Goal: Task Accomplishment & Management: Use online tool/utility

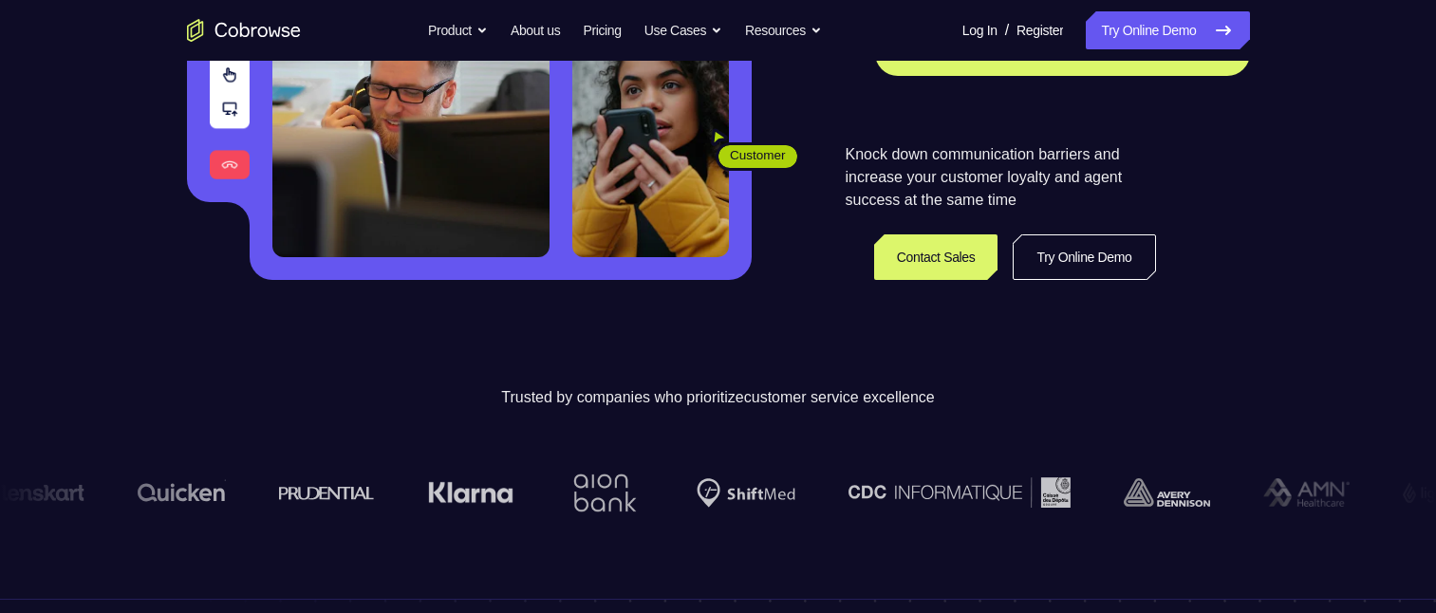
scroll to position [127, 0]
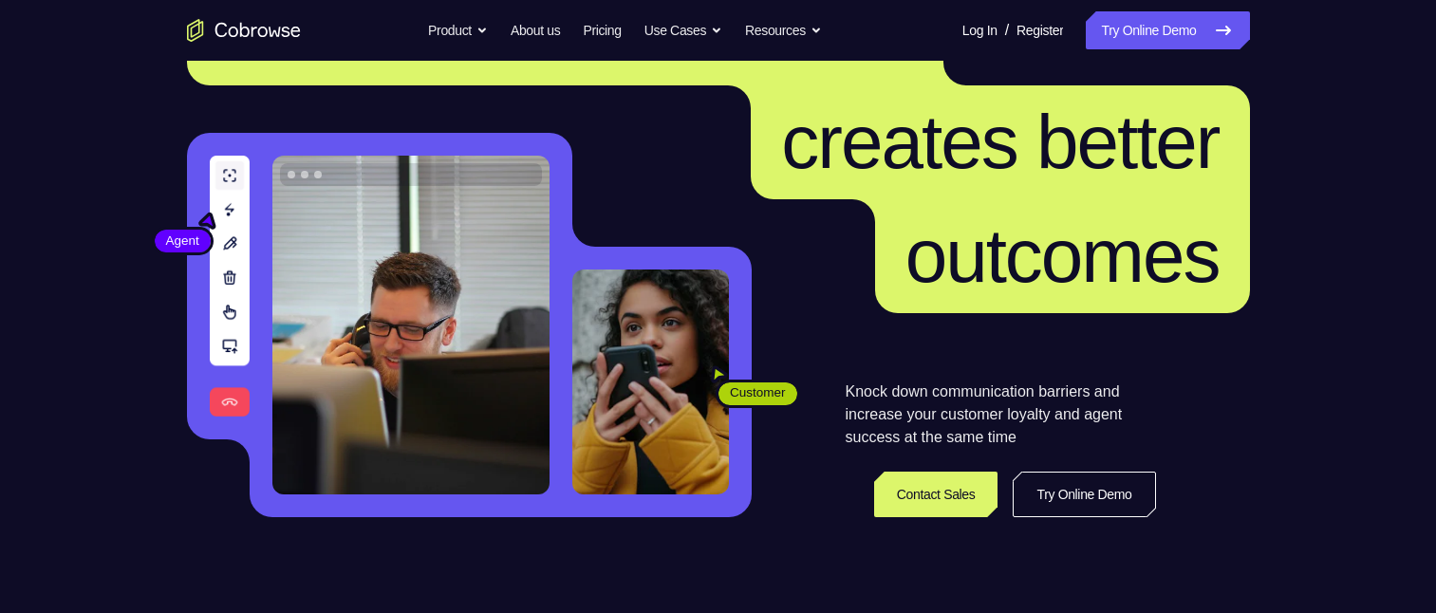
drag, startPoint x: 1413, startPoint y: 48, endPoint x: 1412, endPoint y: 22, distance: 26.6
click at [1412, 22] on nav "Go back Powerful, Flexible and Trustworthy. Avoid all extra friction for both A…" at bounding box center [718, 30] width 1436 height 61
click at [1078, 492] on link "Try Online Demo" at bounding box center [1084, 495] width 142 height 46
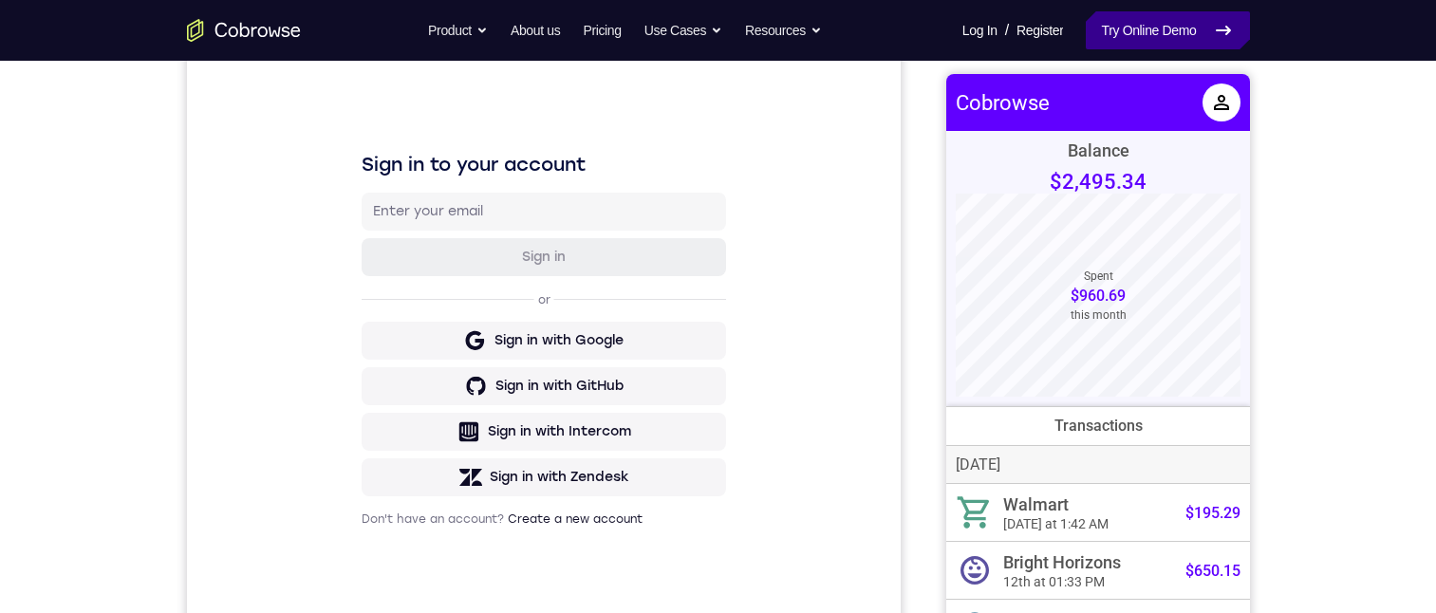
scroll to position [166, 0]
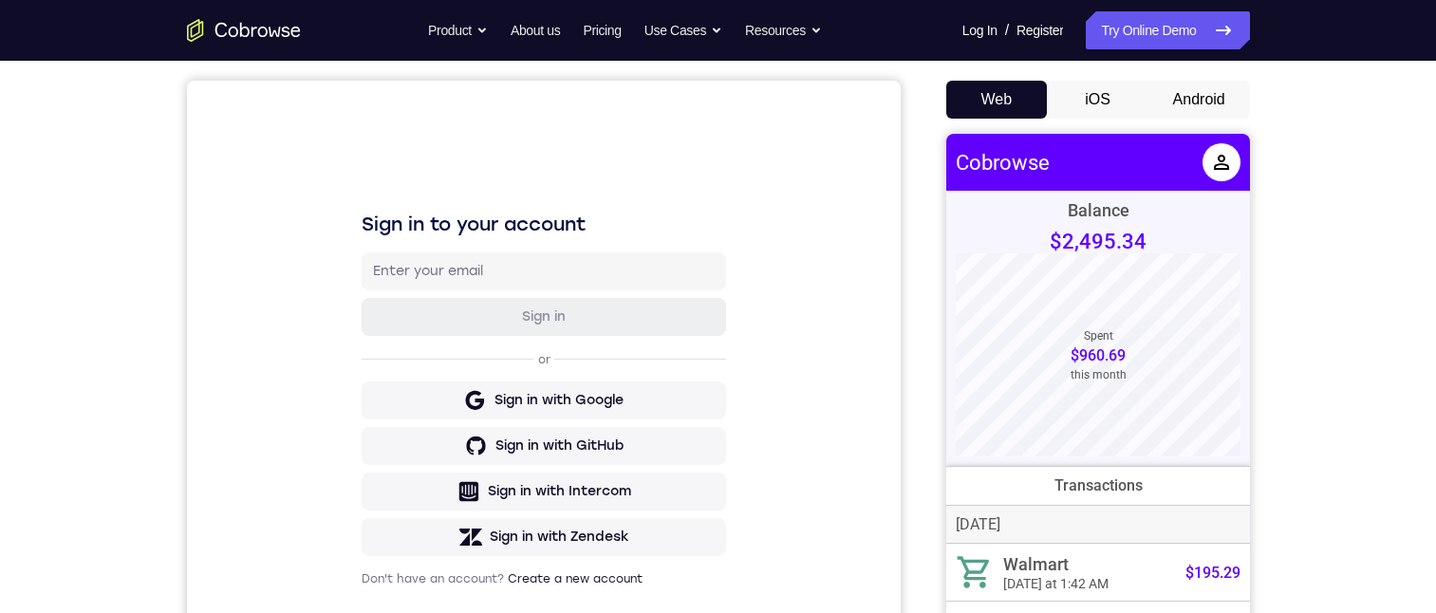
click at [1186, 102] on button "Android" at bounding box center [1199, 100] width 102 height 38
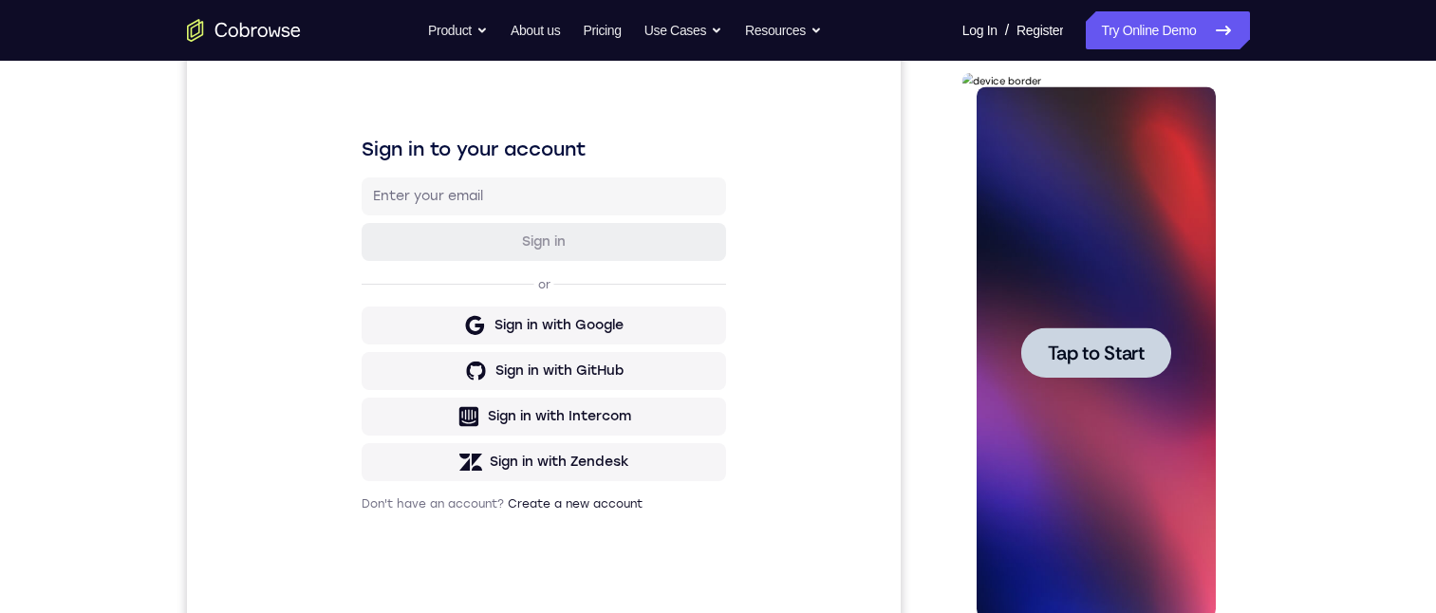
scroll to position [0, 0]
